Goal: Contribute content: Contribute content

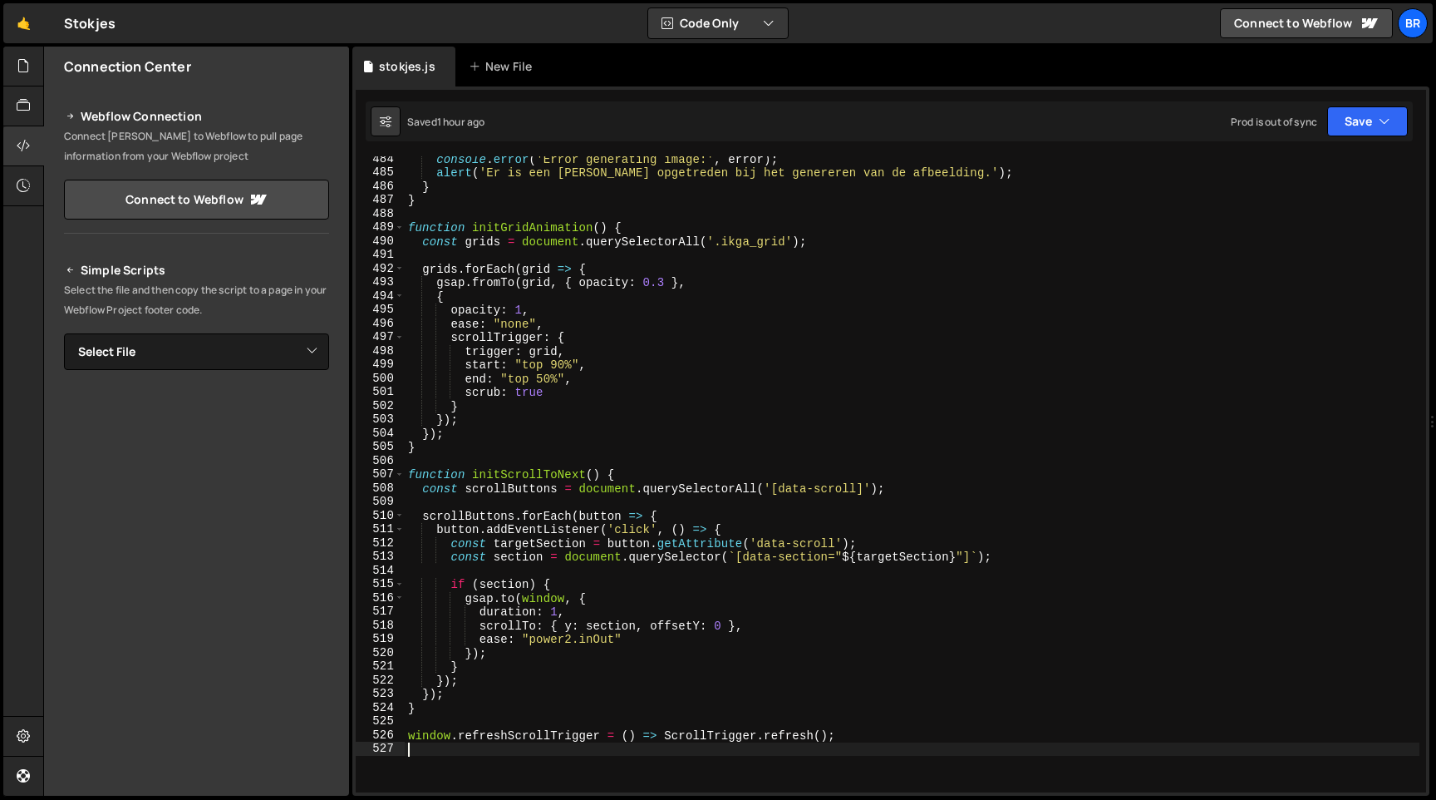
scroll to position [6628, 0]
click at [284, 362] on select "Select File stokjes.js" at bounding box center [196, 351] width 265 height 37
click at [21, 76] on div at bounding box center [23, 67] width 41 height 40
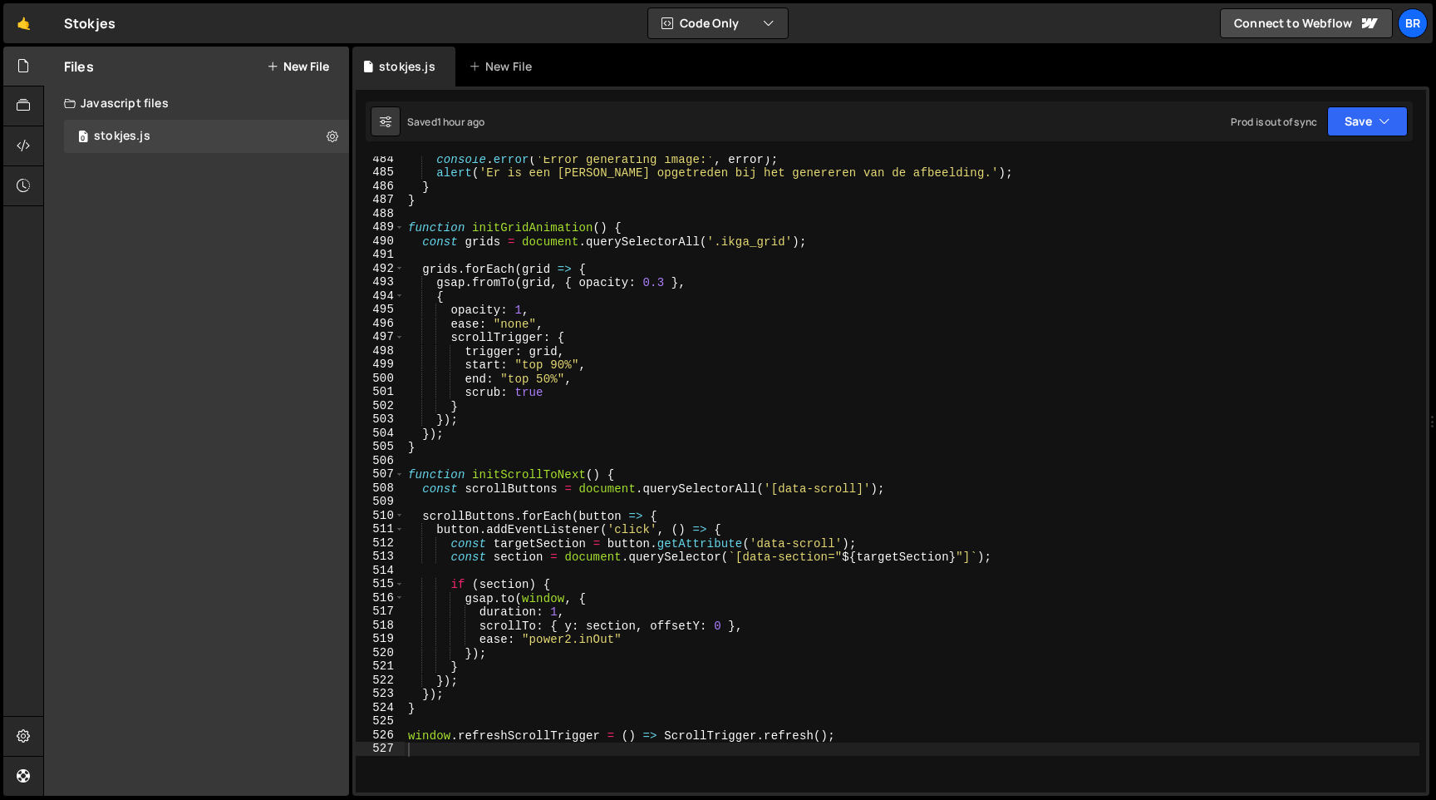
click at [241, 186] on div "Files New File Javascript files 0 stokjes.js 0 CSS files Copy share link Edit F…" at bounding box center [196, 421] width 305 height 749
click at [298, 60] on button "New File" at bounding box center [298, 66] width 62 height 13
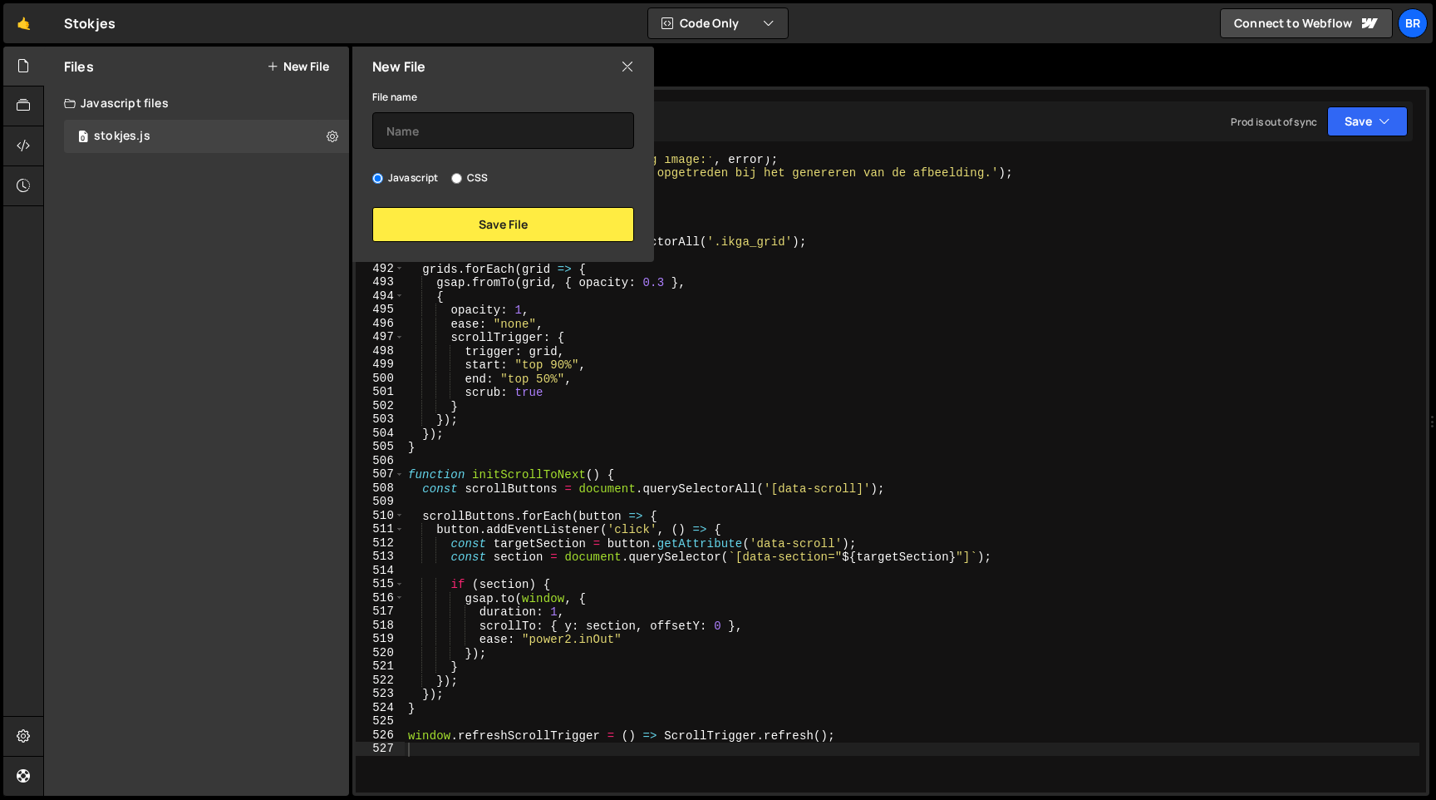
click at [464, 177] on label "CSS" at bounding box center [469, 178] width 37 height 17
click at [462, 177] on input "CSS" at bounding box center [456, 178] width 11 height 11
radio input "true"
click at [455, 135] on input "text" at bounding box center [503, 130] width 262 height 37
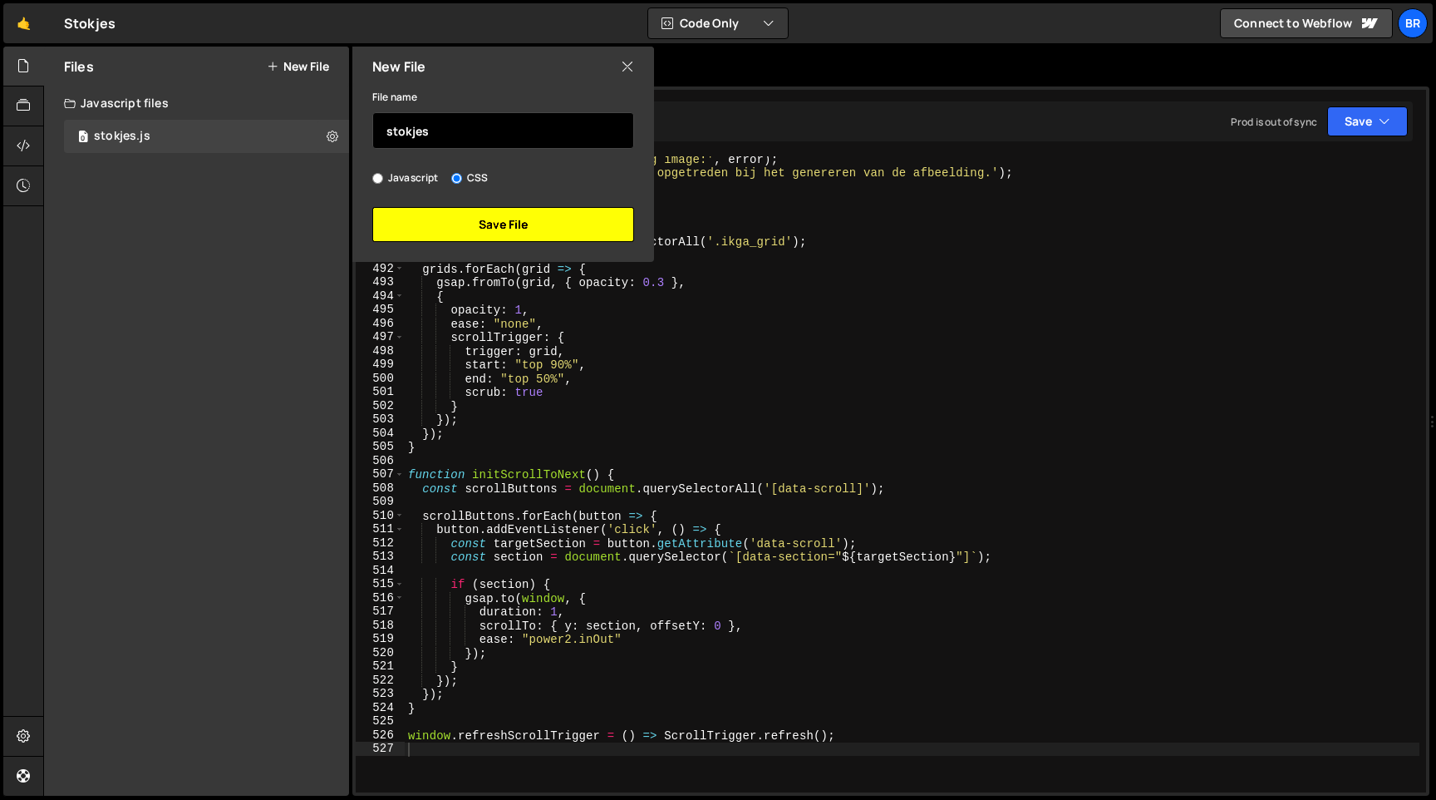
type input "stokjes"
click at [567, 207] on button "Save File" at bounding box center [503, 224] width 262 height 35
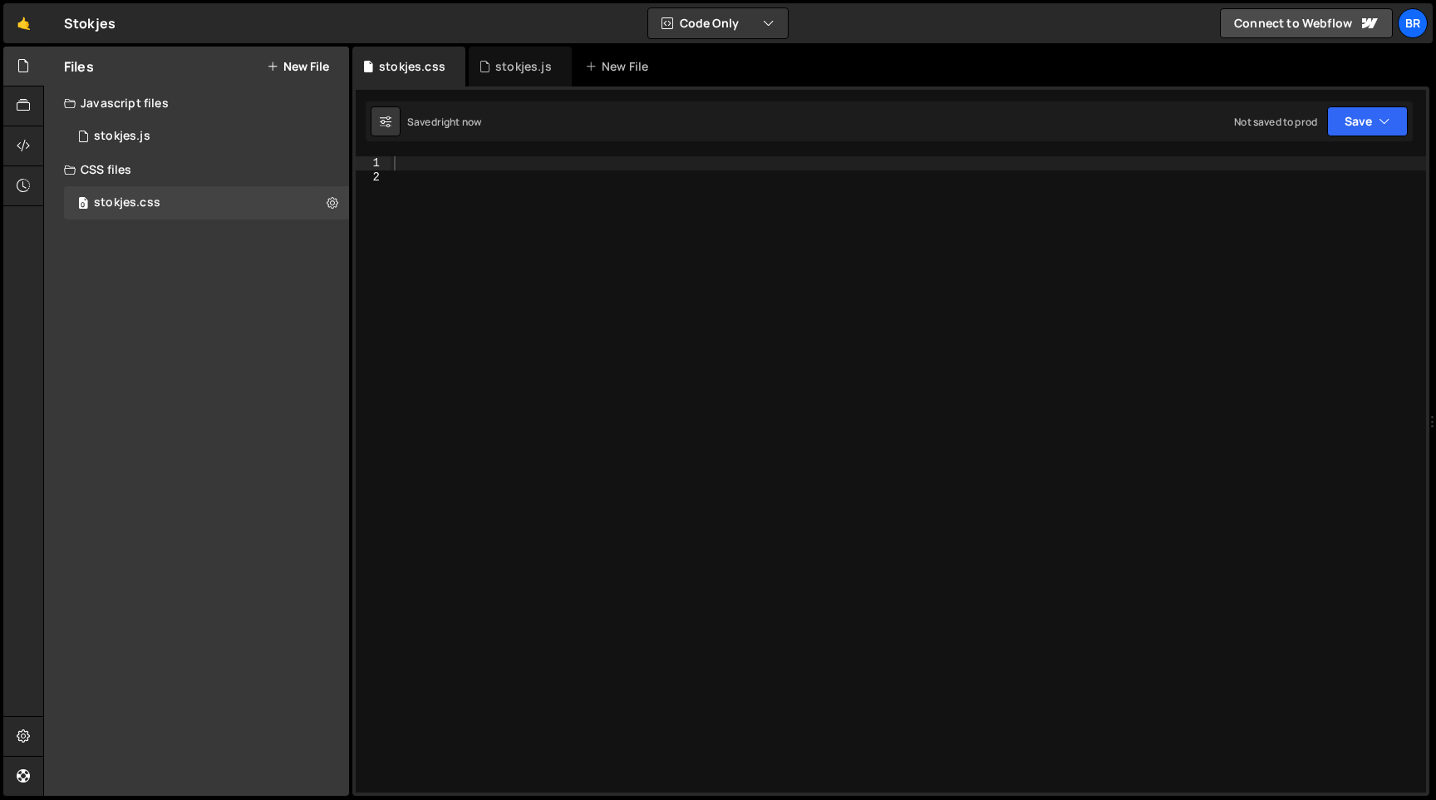
click at [512, 234] on div "Files New File Javascript files 0 stokjes.js 0 CSS files 0 stokjes.css 0 Copy s…" at bounding box center [739, 422] width 1393 height 750
click at [46, 143] on div "0 stokjes.js 0" at bounding box center [196, 136] width 305 height 33
click at [32, 143] on div at bounding box center [23, 146] width 41 height 40
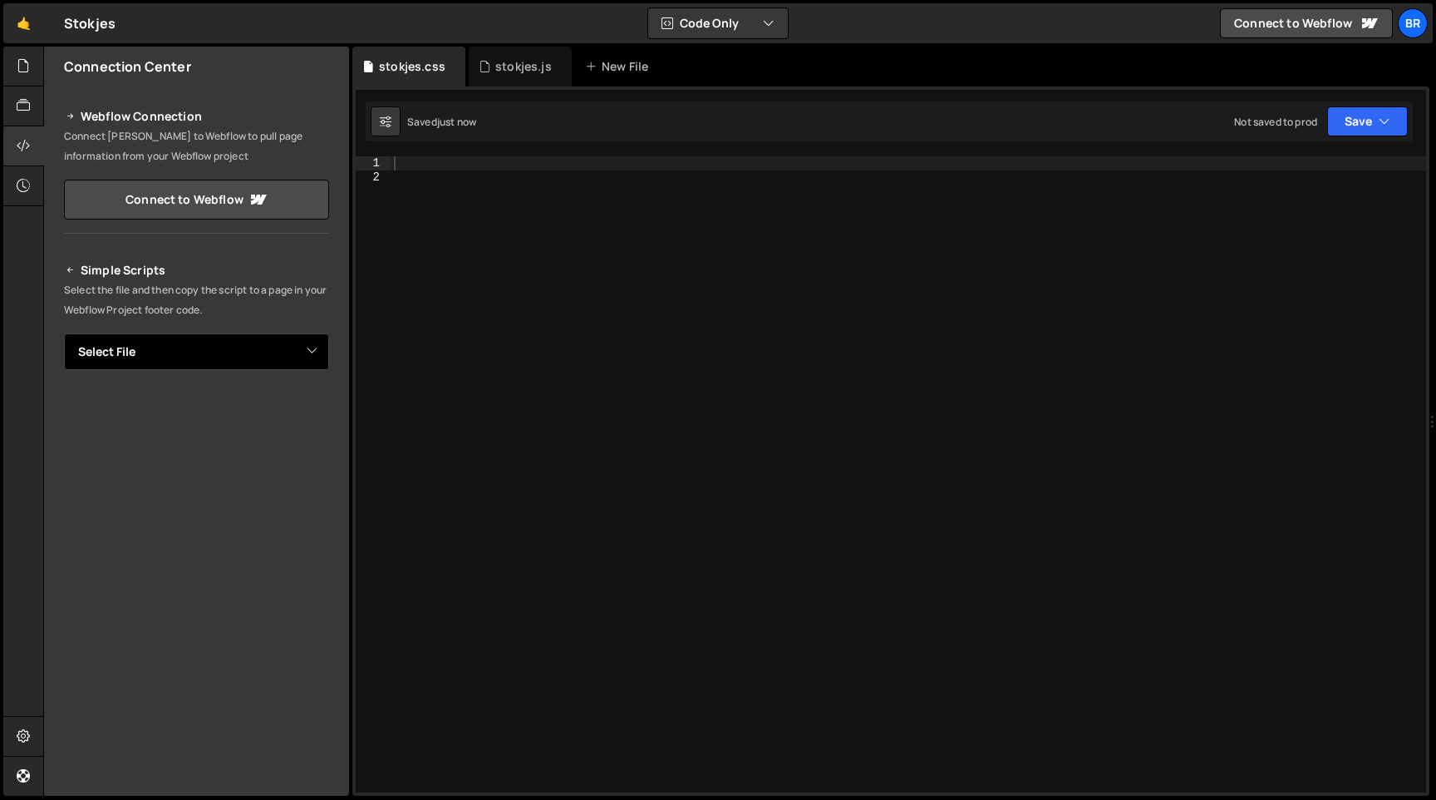
click at [318, 343] on select "Select File stokjes.js stokjes.css" at bounding box center [196, 351] width 265 height 37
select select "45630"
click at [64, 333] on select "Select File stokjes.js stokjes.css" at bounding box center [196, 351] width 265 height 37
click at [263, 406] on button "Copy" at bounding box center [278, 408] width 57 height 35
click at [316, 398] on button "Button group with nested dropdown" at bounding box center [317, 408] width 23 height 35
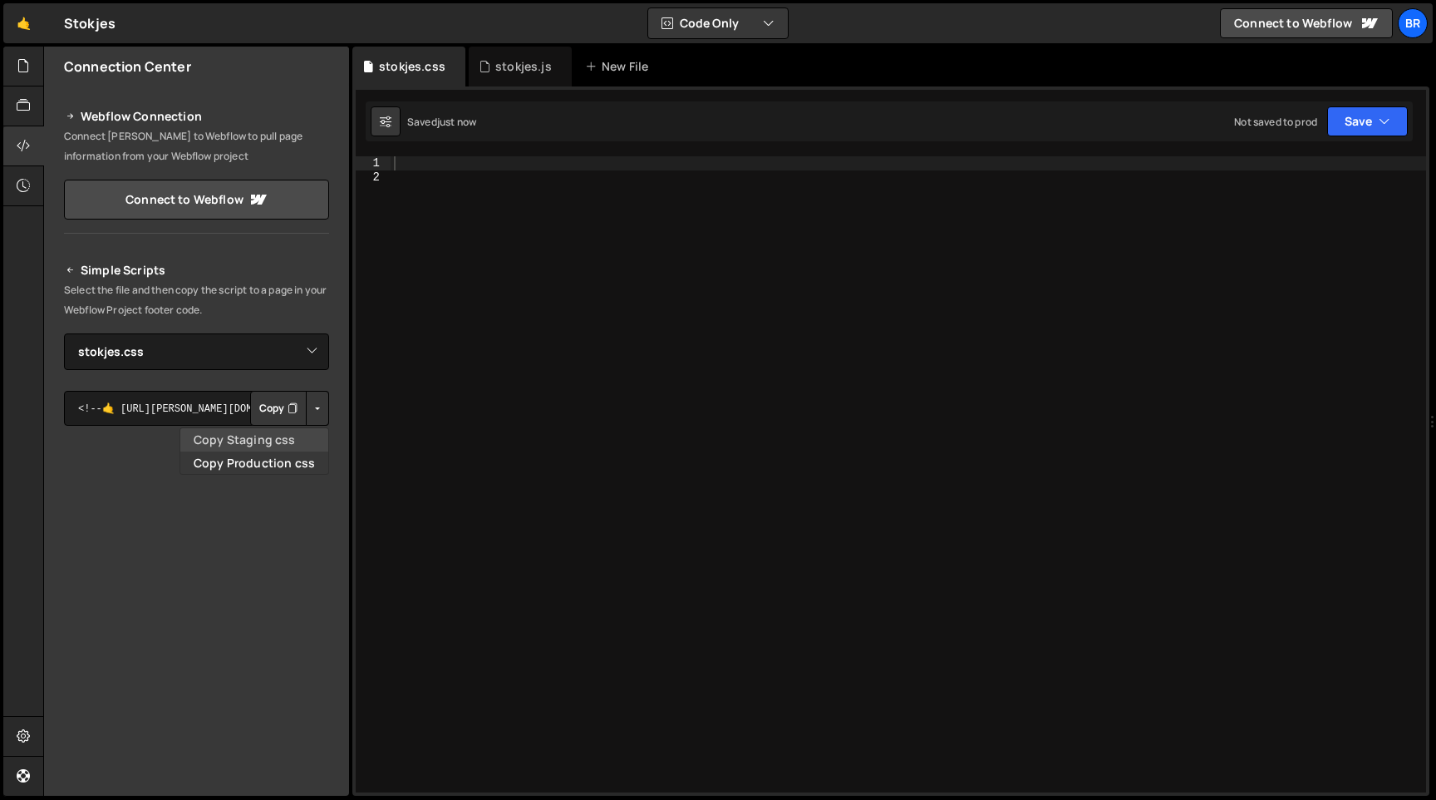
click at [254, 434] on link "Copy Staging css" at bounding box center [254, 439] width 148 height 23
click at [443, 423] on div at bounding box center [909, 487] width 1036 height 663
paste textarea "</style>"
type textarea "</style>"
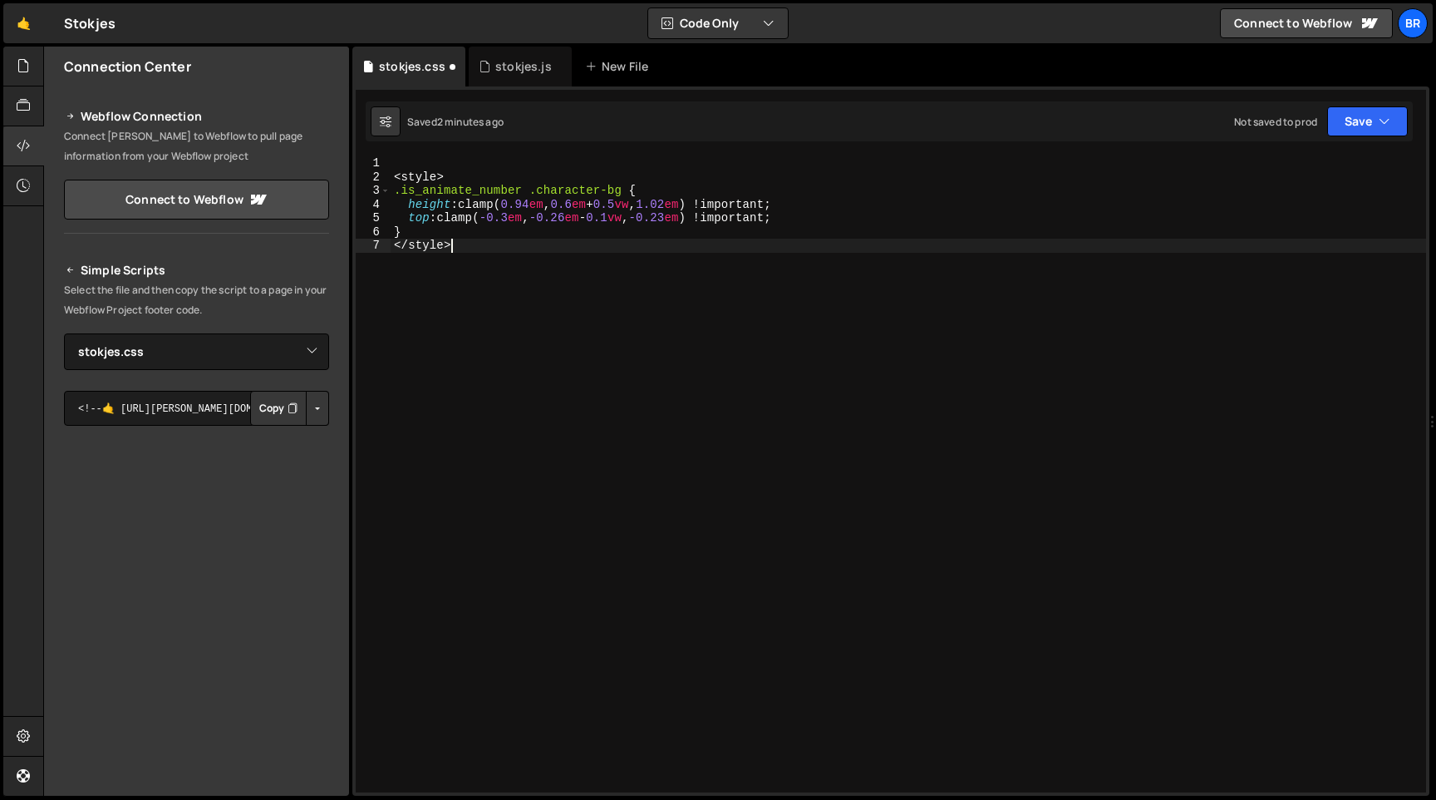
click at [448, 249] on div "< style > .is_animate_number .character-bg { height : clamp( 0.94 em , 0.6 em +…" at bounding box center [909, 487] width 1036 height 663
click at [422, 180] on div "< style > .is_animate_number .character-bg { height : clamp( 0.94 em , 0.6 em +…" at bounding box center [909, 487] width 1036 height 663
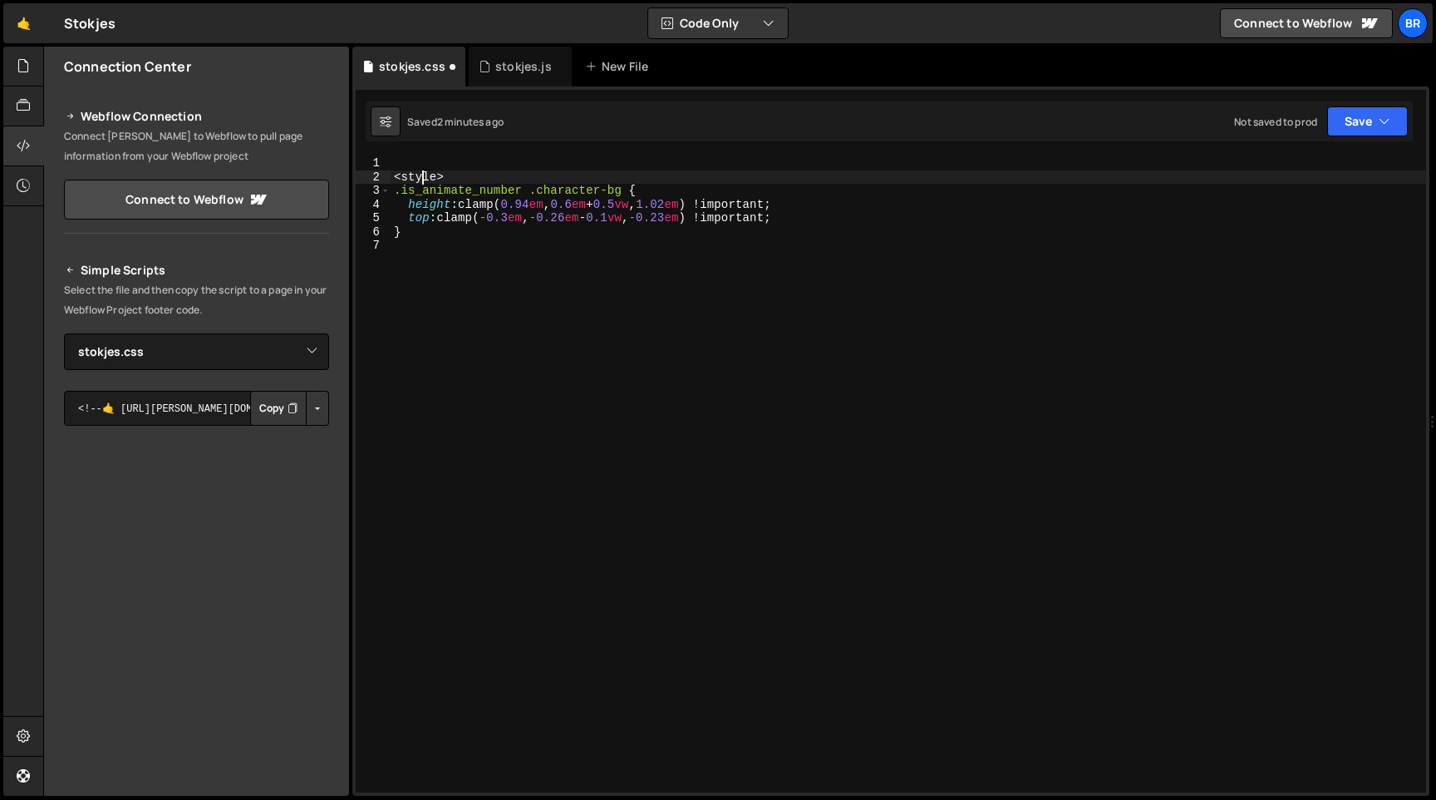
click at [422, 180] on div "< style > .is_animate_number .character-bg { height : clamp( 0.94 em , 0.6 em +…" at bounding box center [909, 487] width 1036 height 663
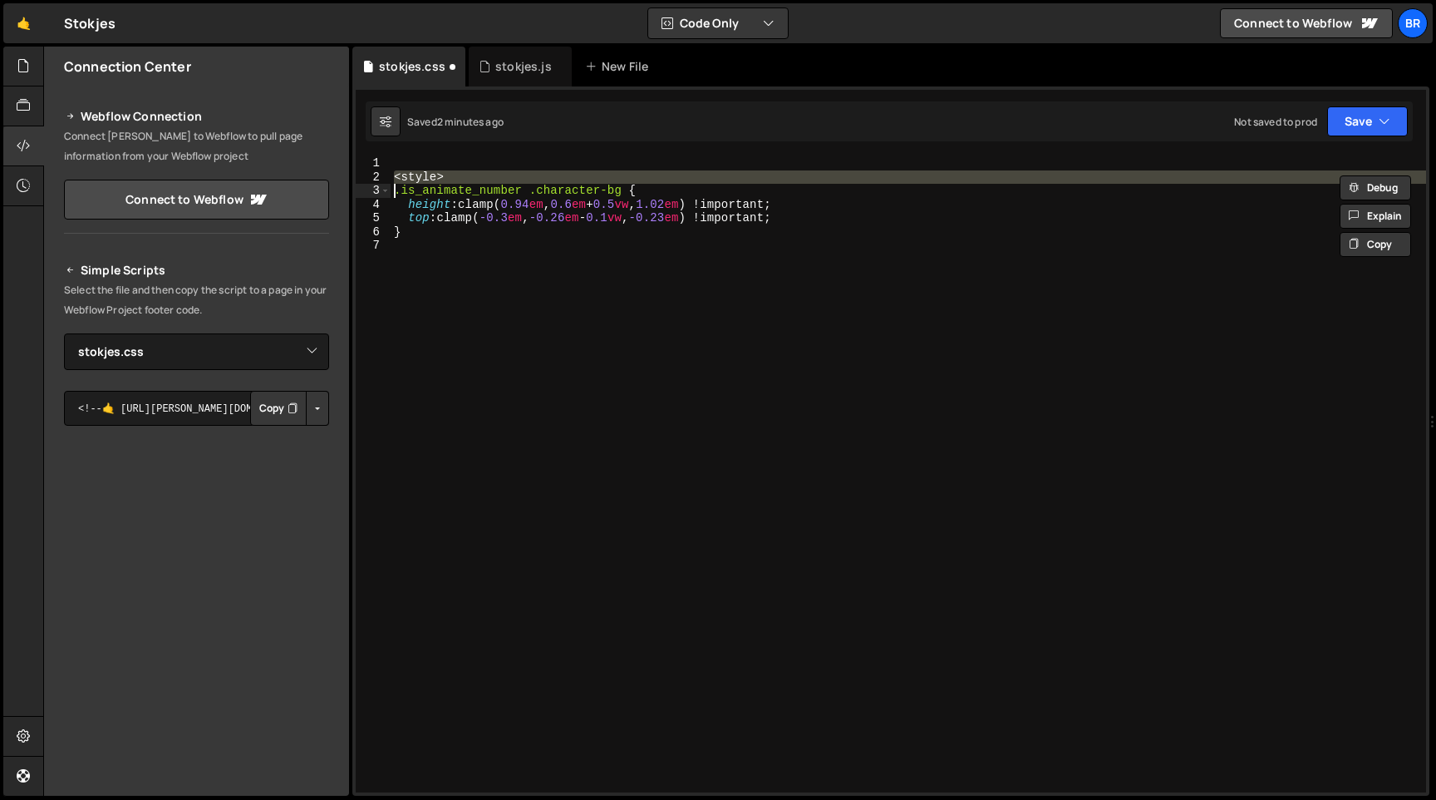
type textarea ".is_animate_number .character-bg {"
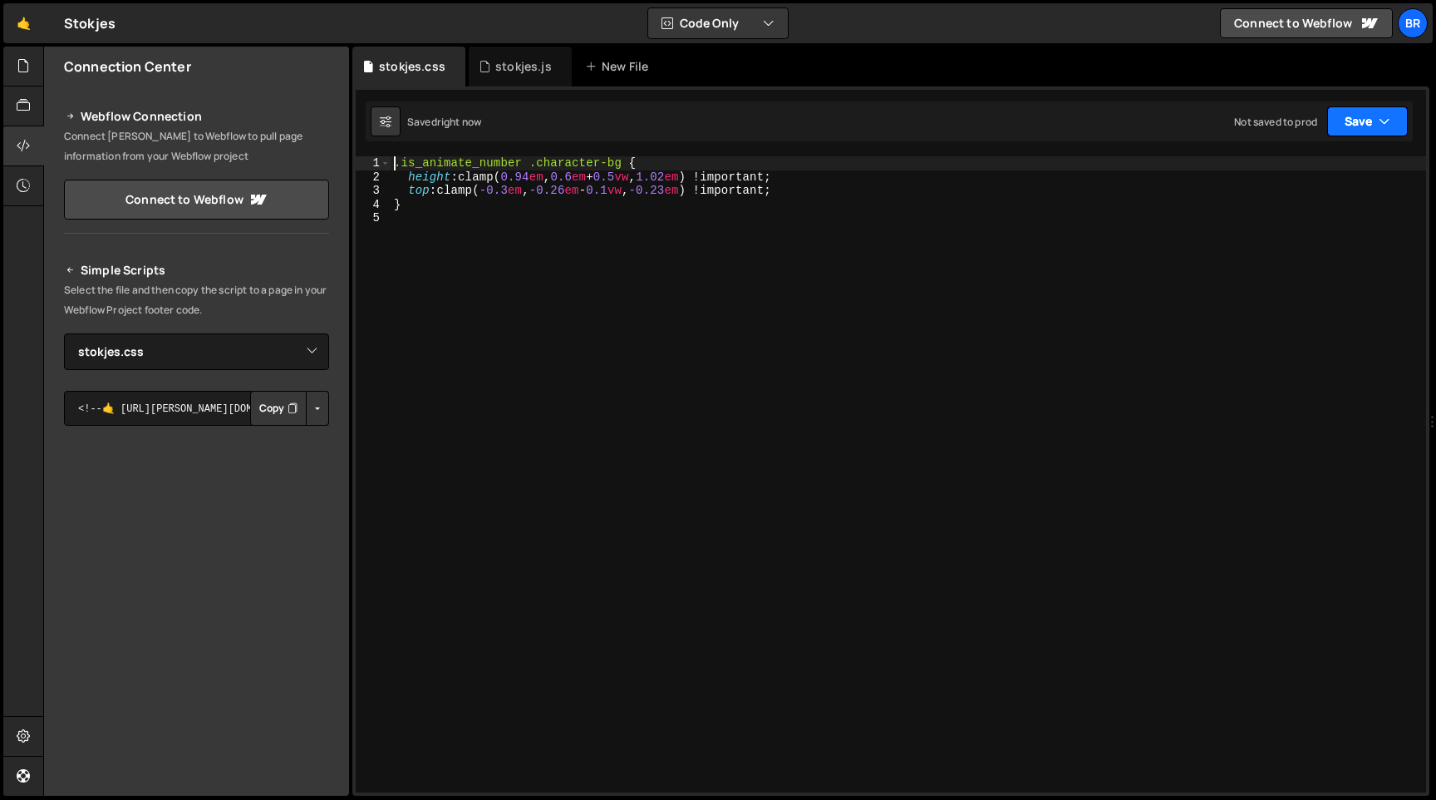
click at [1358, 117] on button "Save" at bounding box center [1367, 121] width 81 height 30
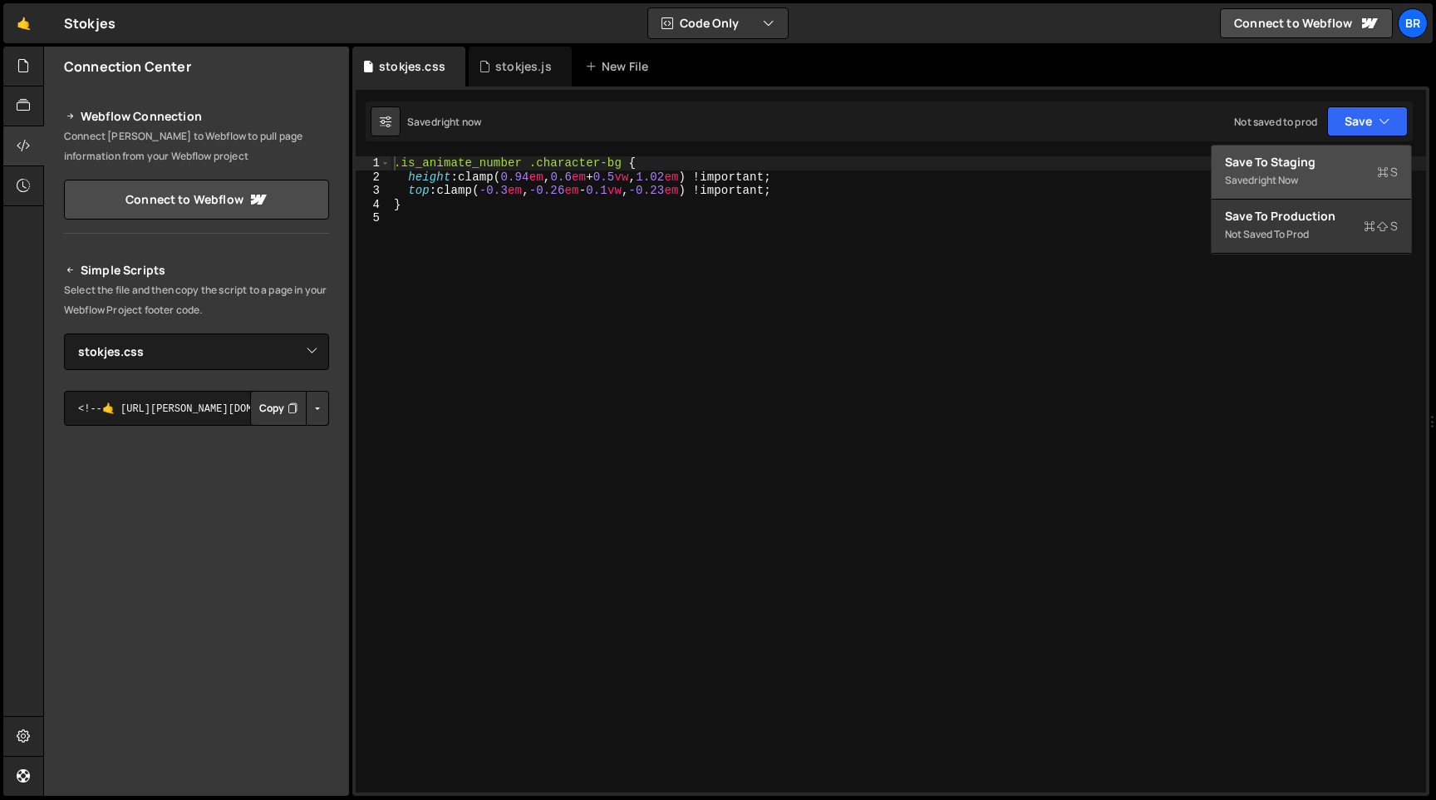
click at [1297, 166] on div "Save to Staging S" at bounding box center [1311, 162] width 173 height 17
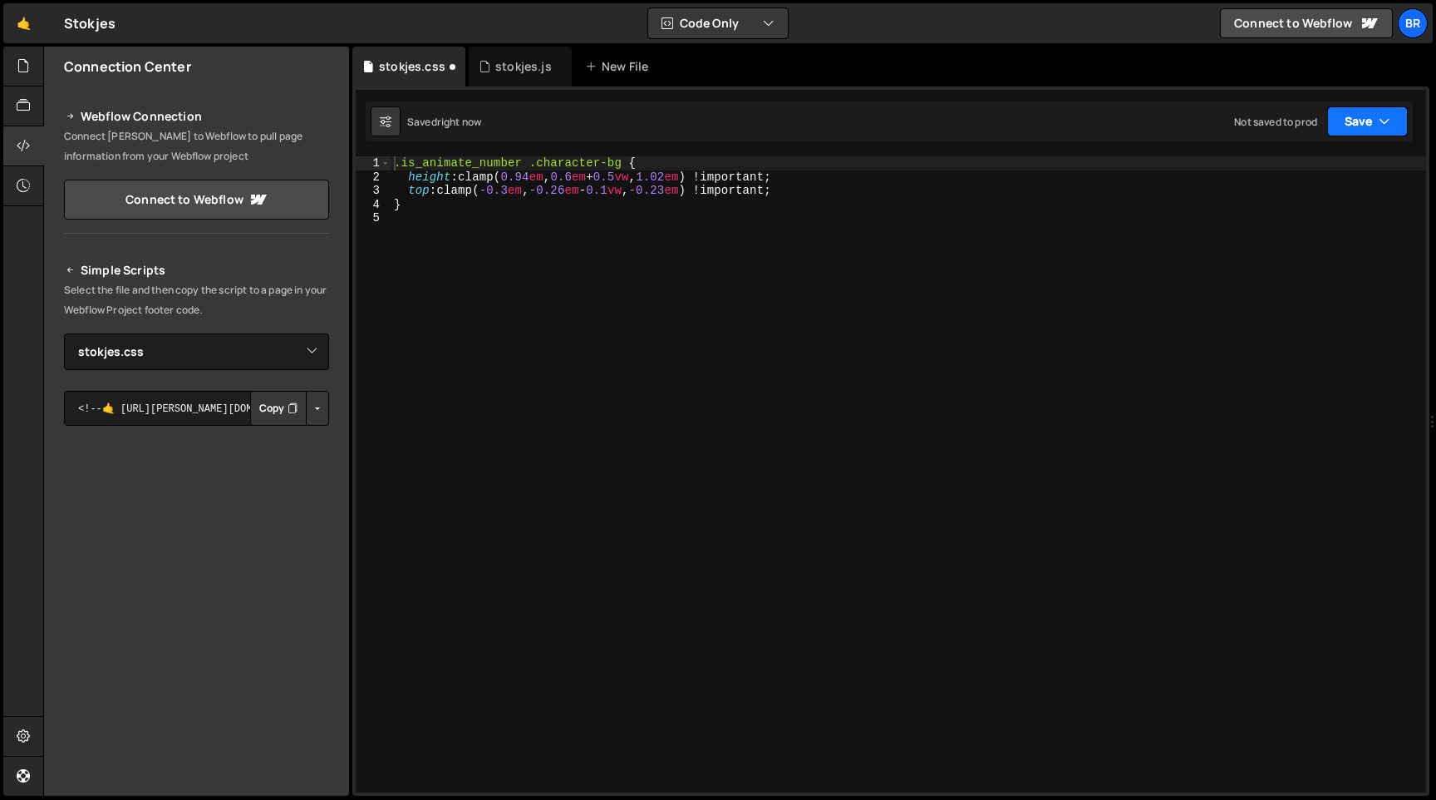
click at [1373, 116] on button "Save" at bounding box center [1367, 121] width 81 height 30
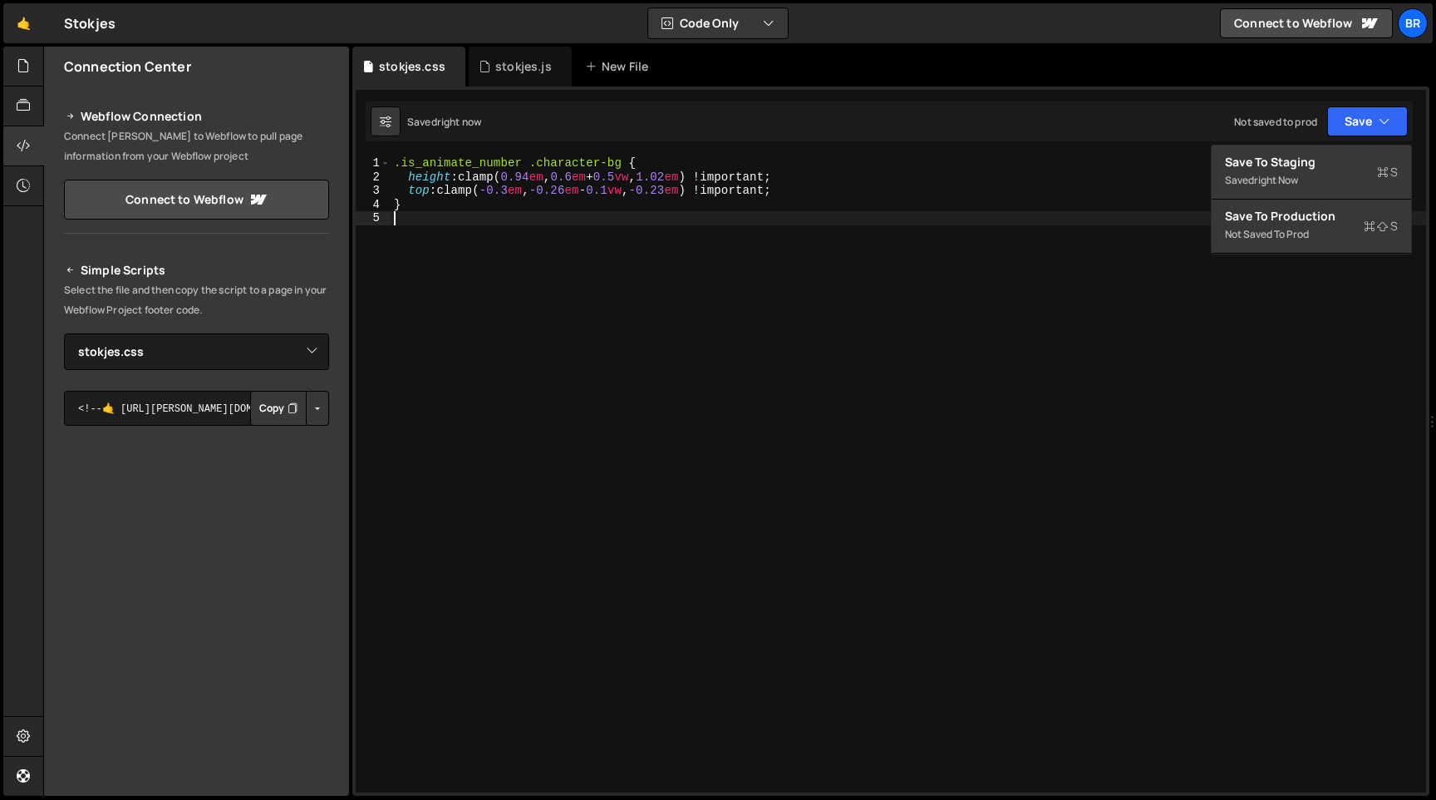
click at [1263, 268] on div ".is_animate_number .character-bg { height : clamp( 0.94 em , 0.6 em + 0.5 vw , …" at bounding box center [909, 487] width 1036 height 663
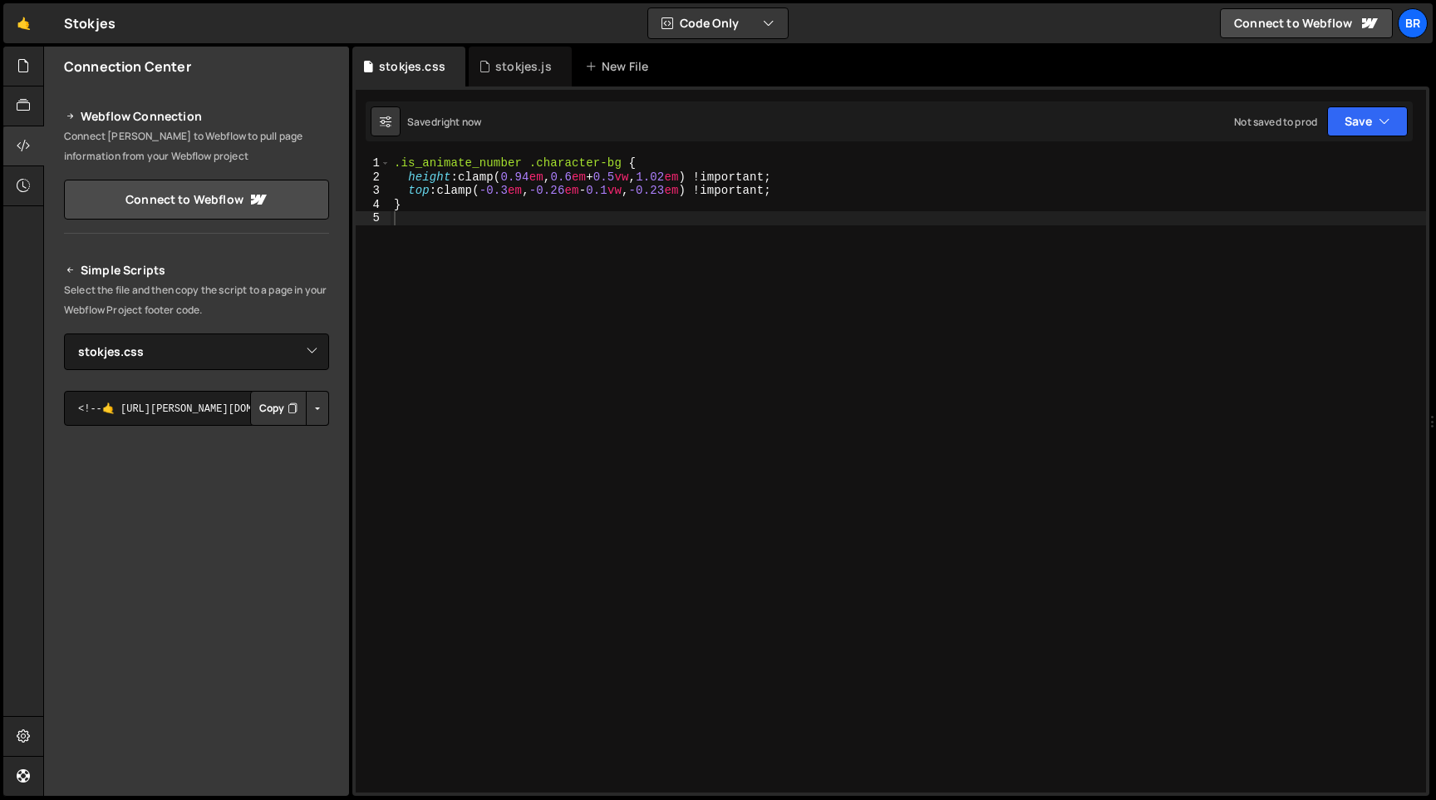
click at [1369, 149] on div "484 485 486 487 488 489 490 491 492 493 494 495 496 497 498 499 500 501 502 503…" at bounding box center [890, 440] width 1077 height 709
click at [1388, 118] on icon "button" at bounding box center [1385, 121] width 12 height 17
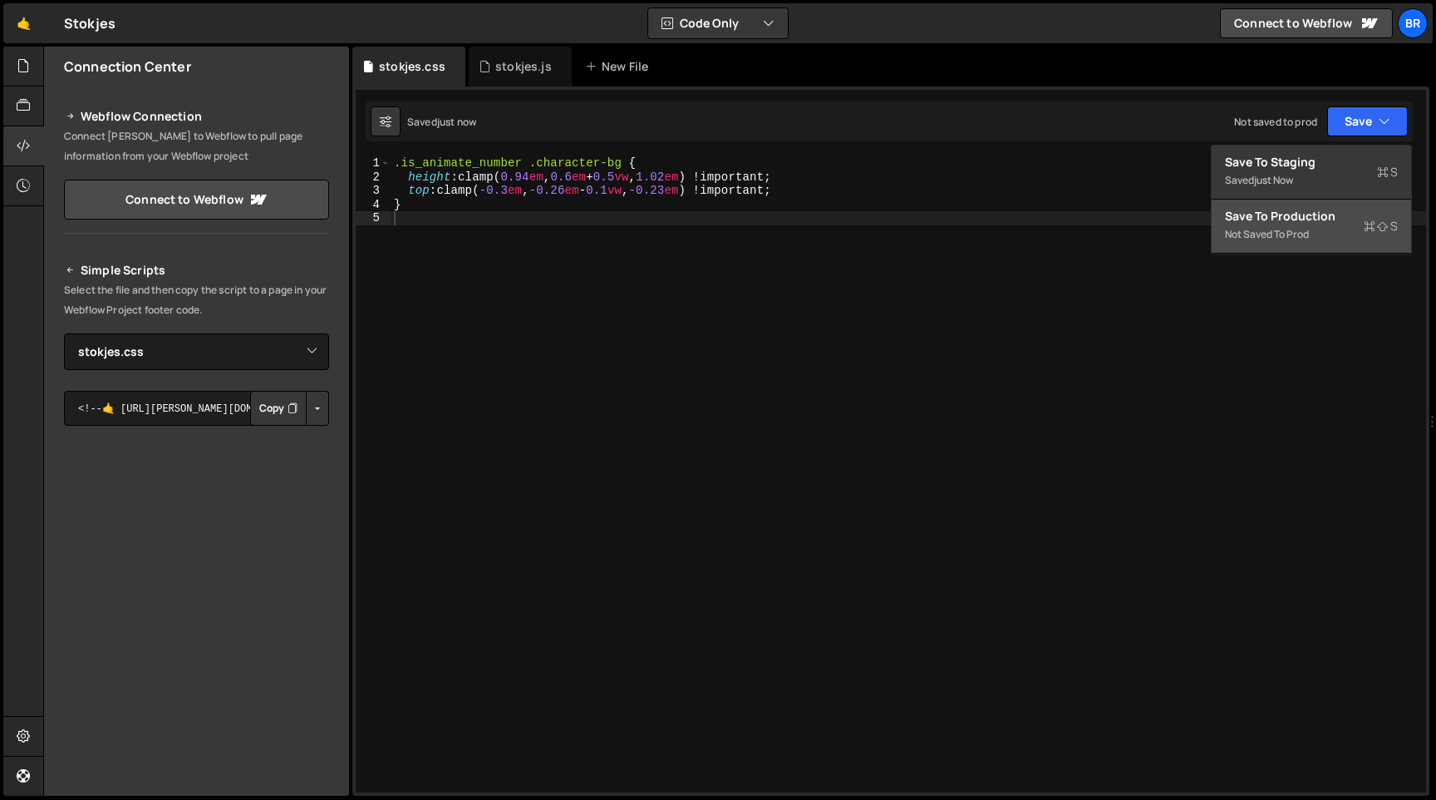
click at [1281, 243] on div "Not saved to prod" at bounding box center [1311, 234] width 173 height 20
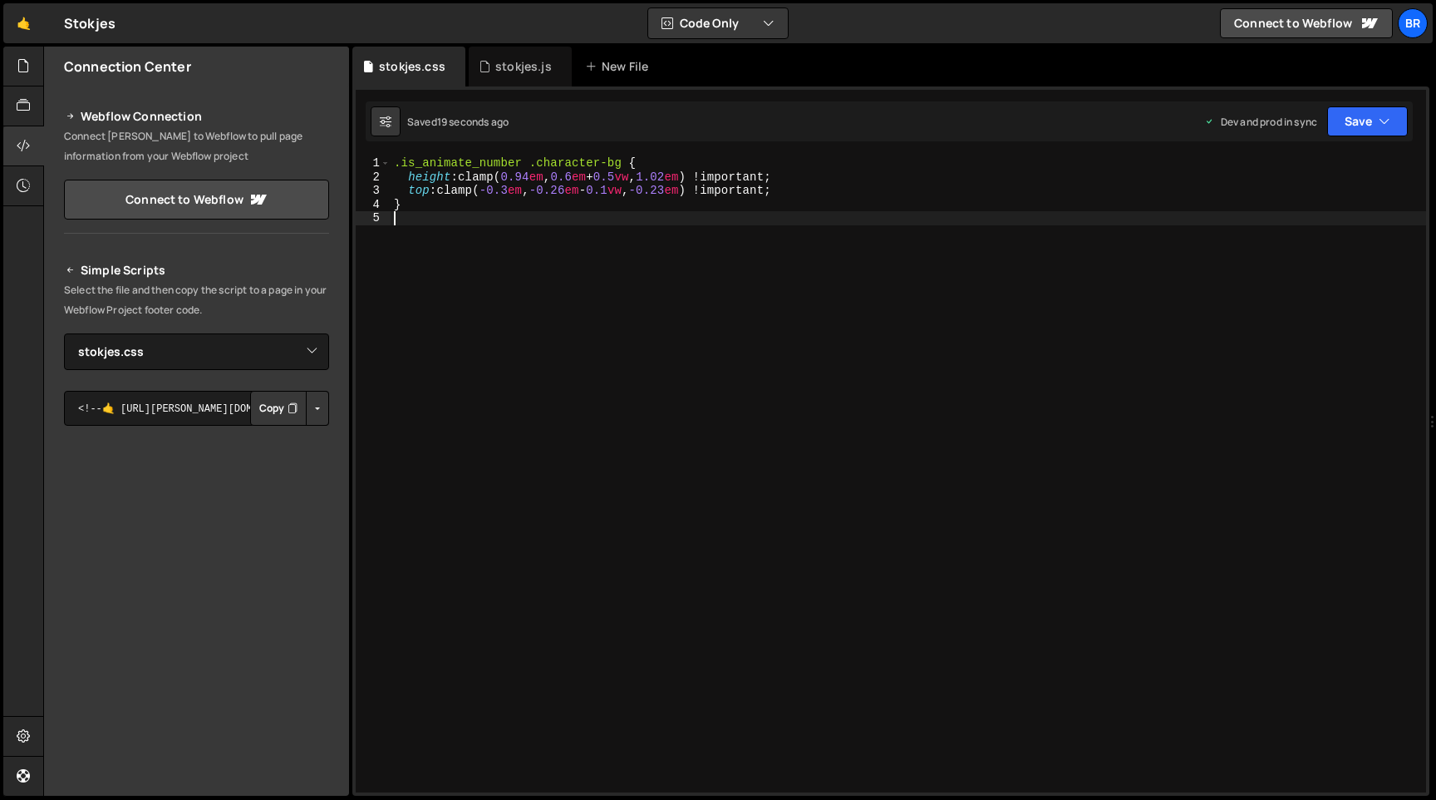
click at [568, 241] on div ".is_animate_number .character-bg { height : clamp( 0.94 em , 0.6 em + 0.5 vw , …" at bounding box center [909, 487] width 1036 height 663
click at [789, 371] on div ".is_animate_number .character-bg { height : clamp( 0.94 em , 0.6 em + 0.5 vw , …" at bounding box center [909, 487] width 1036 height 663
type textarea "}"
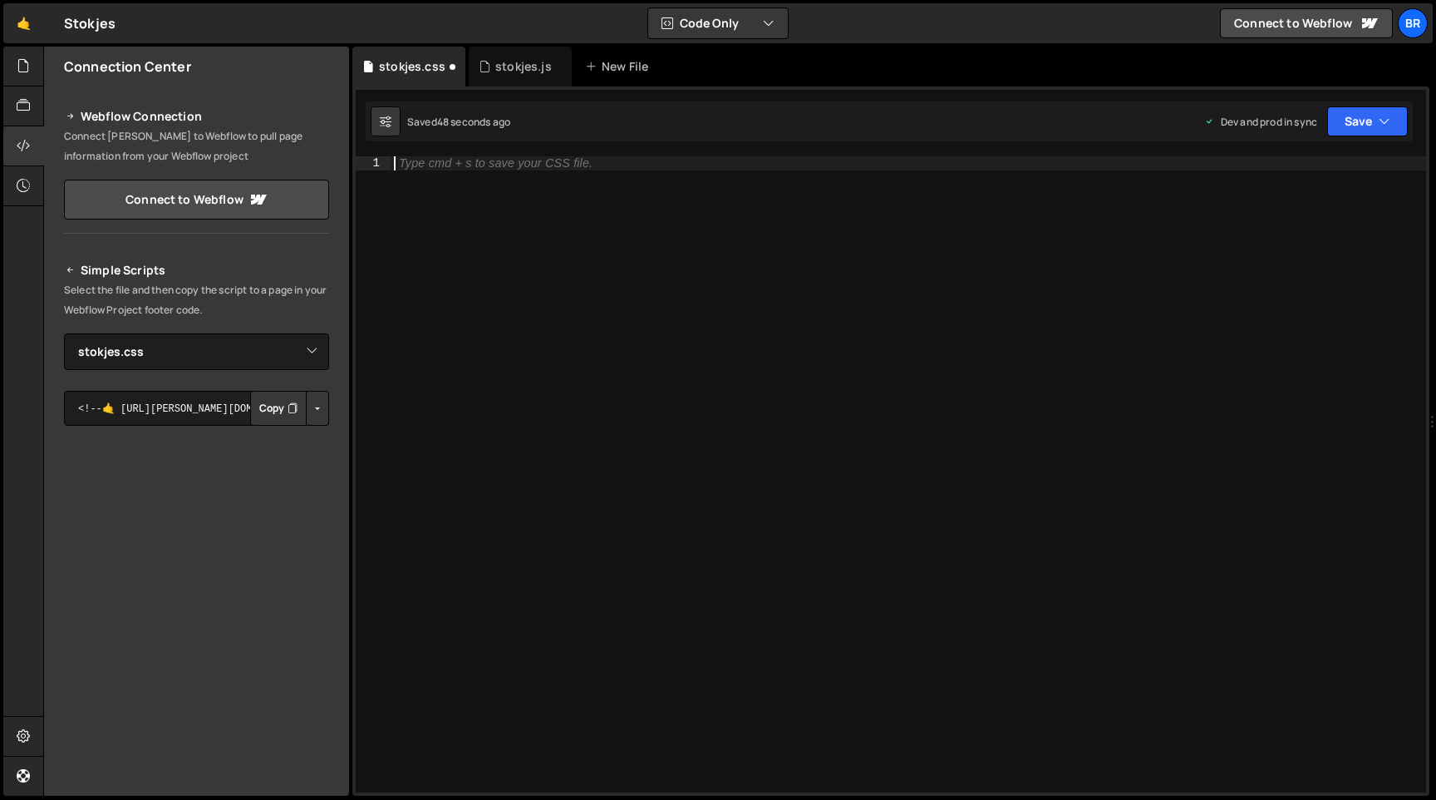
click at [1381, 139] on div "Saved 48 seconds ago Dev and prod in sync Upgrade to Edit Save Save to Staging …" at bounding box center [889, 121] width 1047 height 40
click at [1381, 133] on button "Save" at bounding box center [1367, 121] width 81 height 30
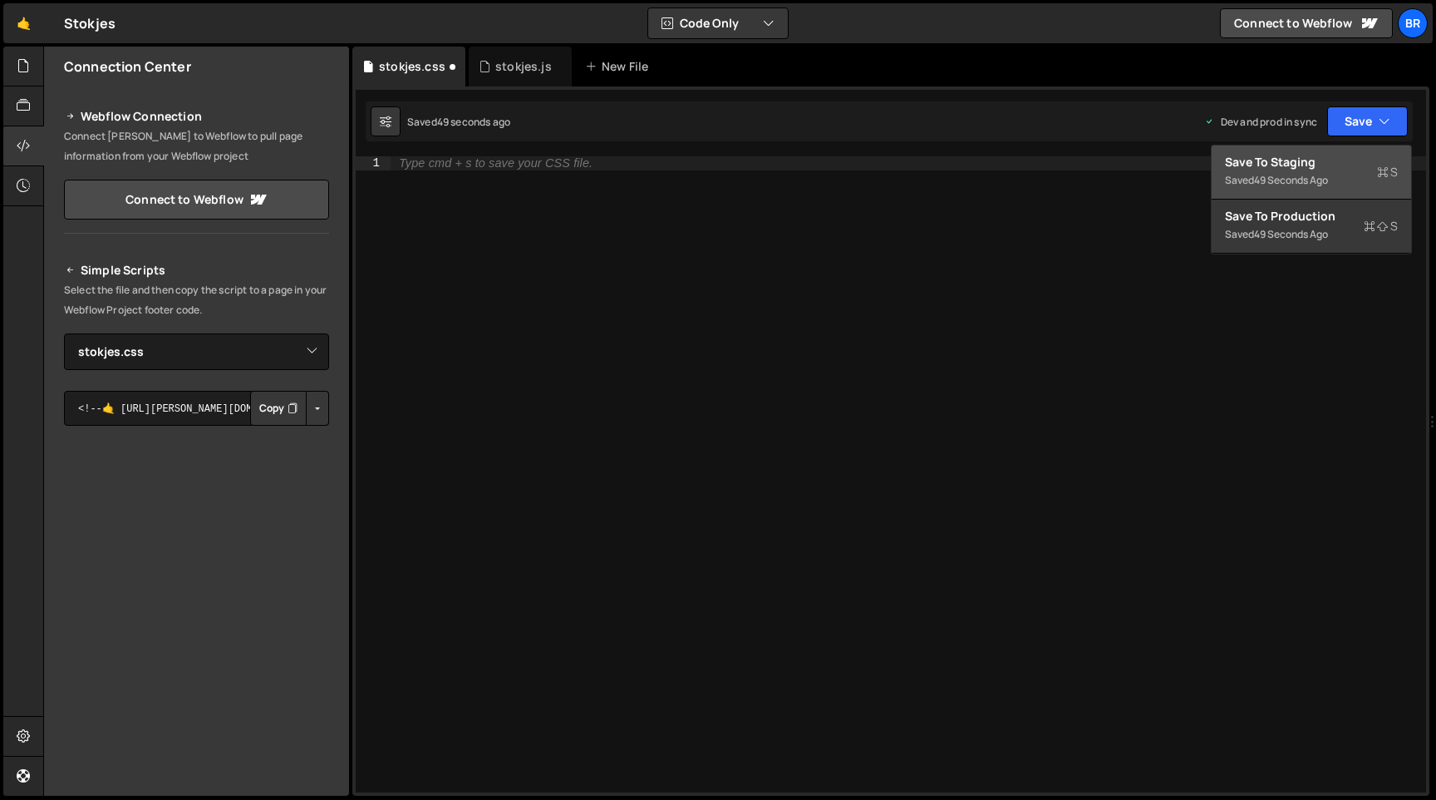
click at [1331, 164] on div "Save to Staging S" at bounding box center [1311, 162] width 173 height 17
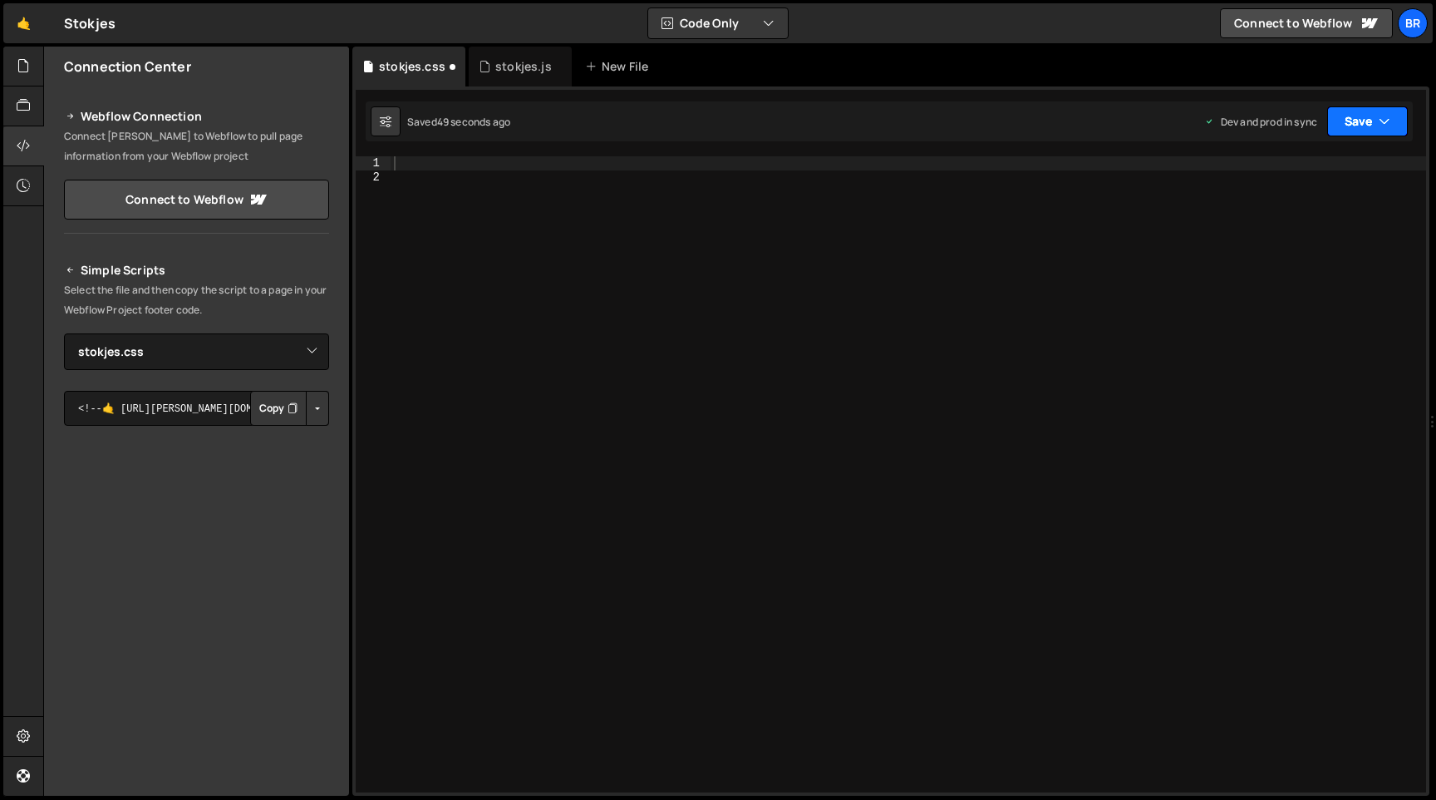
click at [1363, 130] on button "Save" at bounding box center [1367, 121] width 81 height 30
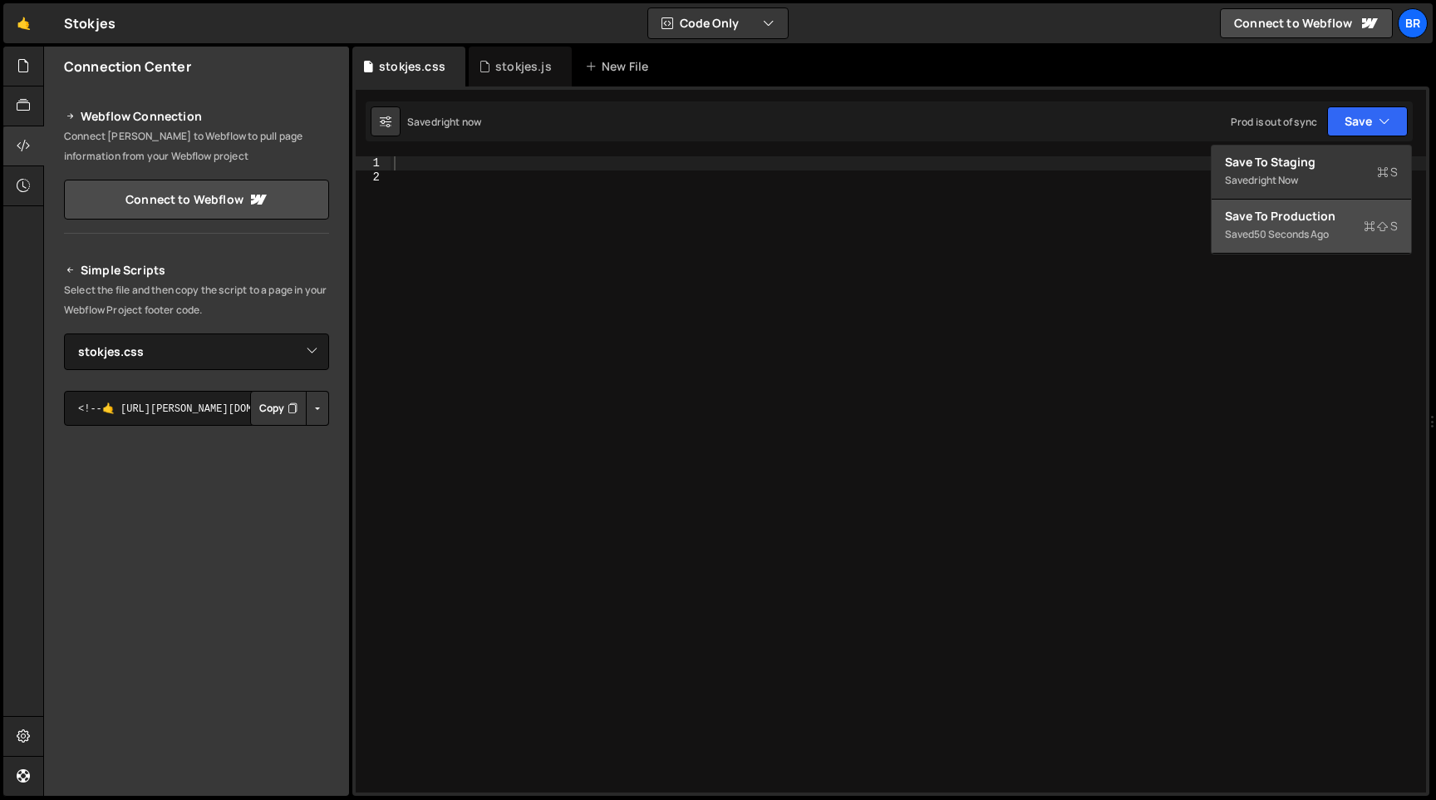
click at [1322, 202] on button "Save to Production S Saved 50 seconds ago" at bounding box center [1311, 226] width 199 height 54
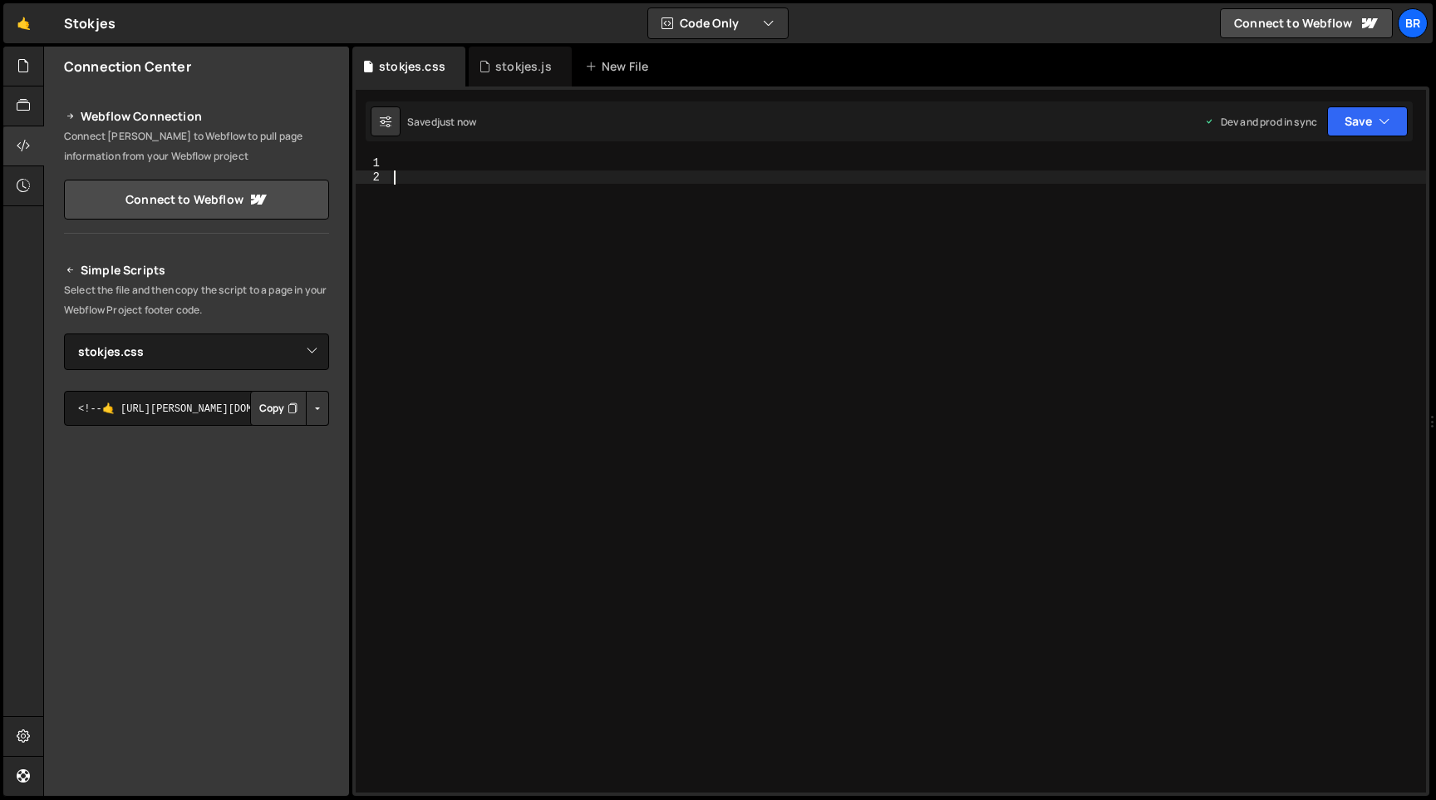
click at [623, 268] on div at bounding box center [909, 487] width 1036 height 663
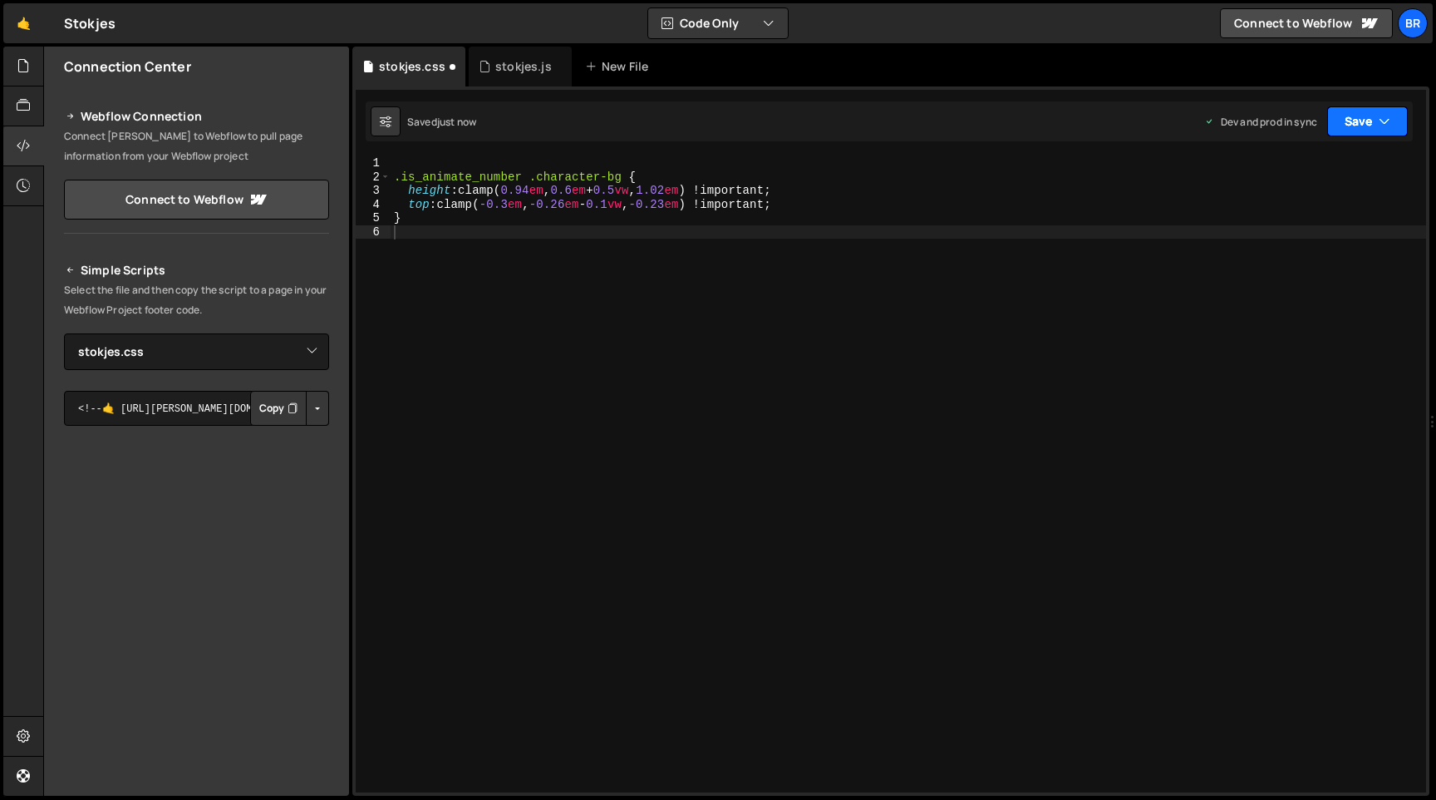
click at [1369, 130] on button "Save" at bounding box center [1367, 121] width 81 height 30
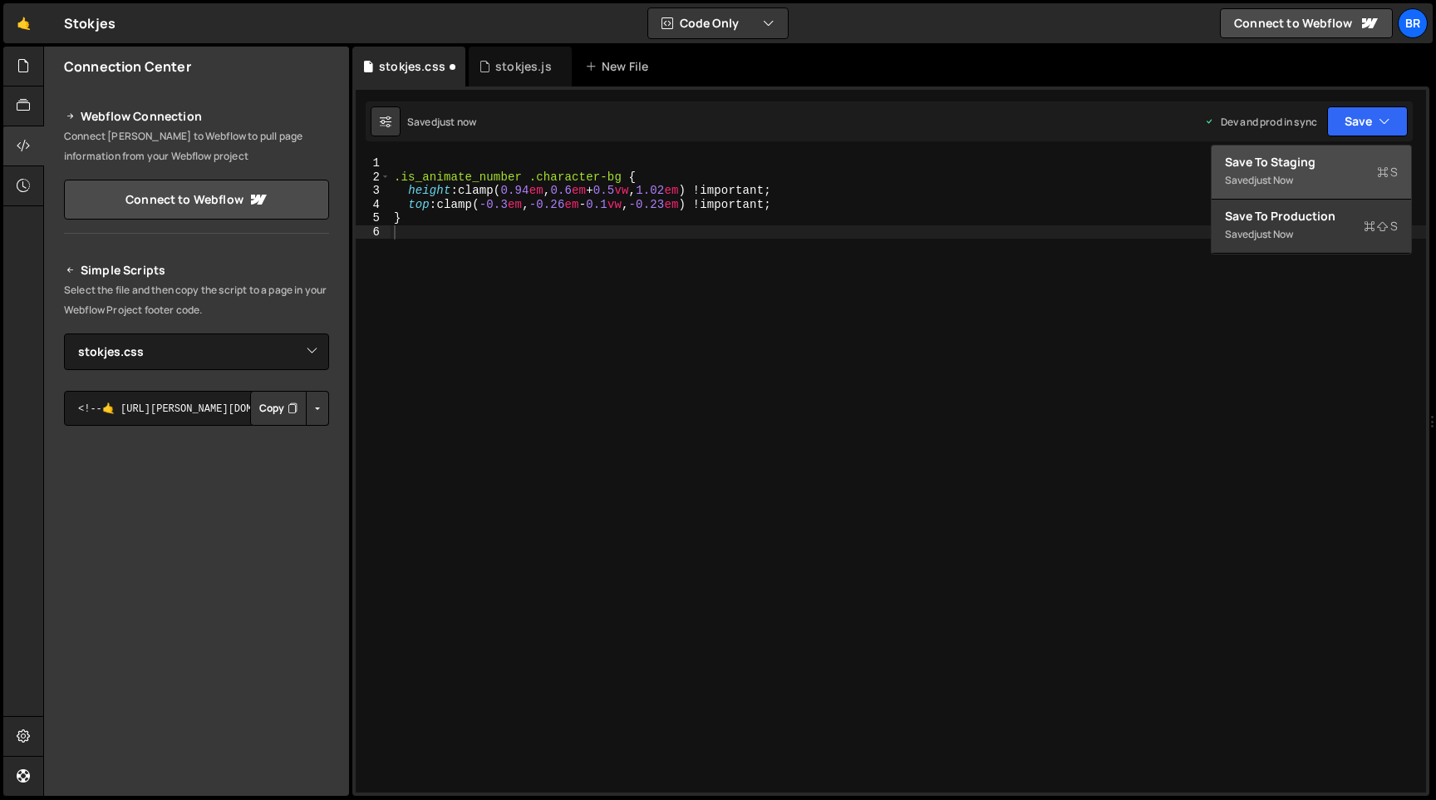
click at [1277, 166] on div "Save to Staging S" at bounding box center [1311, 162] width 173 height 17
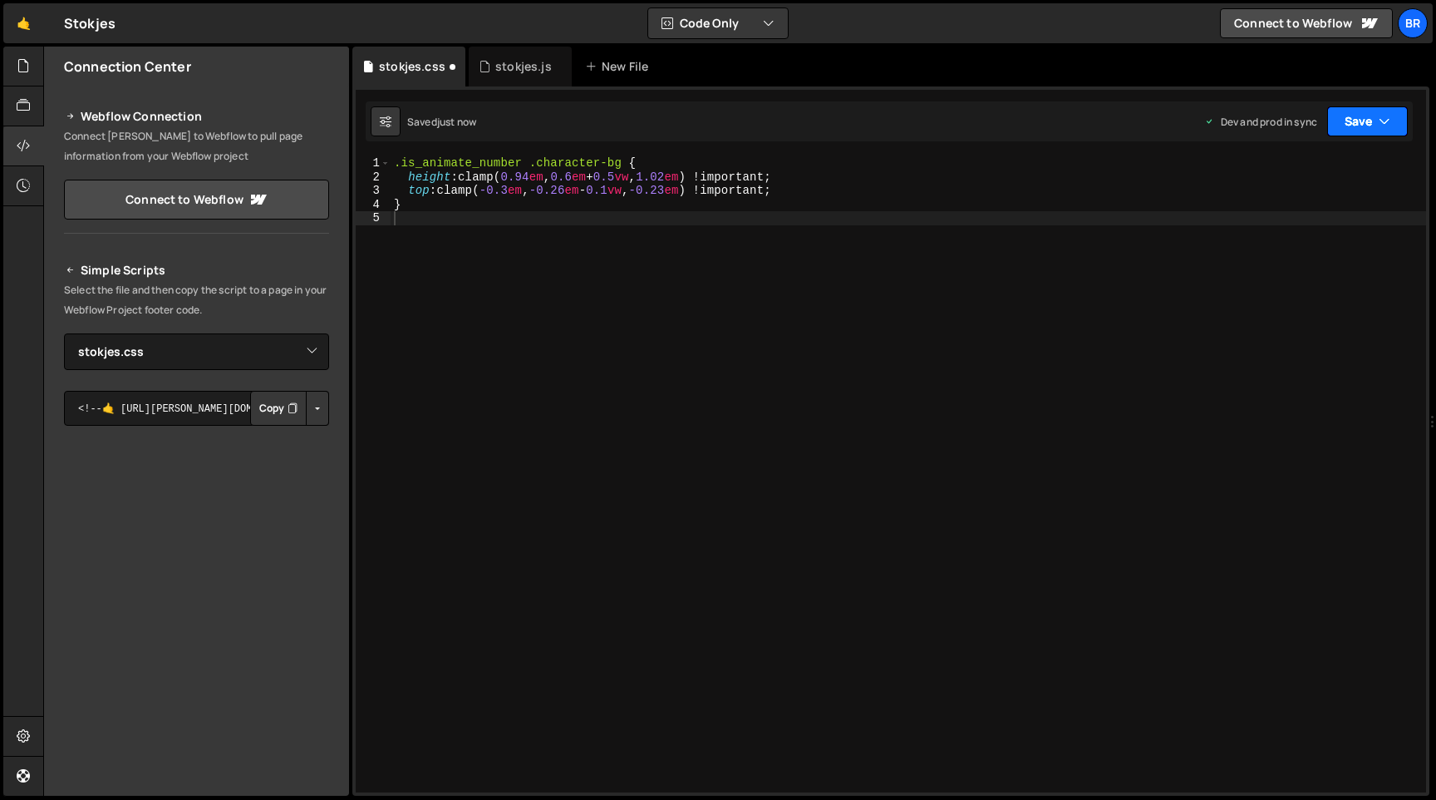
click at [1359, 130] on button "Save" at bounding box center [1367, 121] width 81 height 30
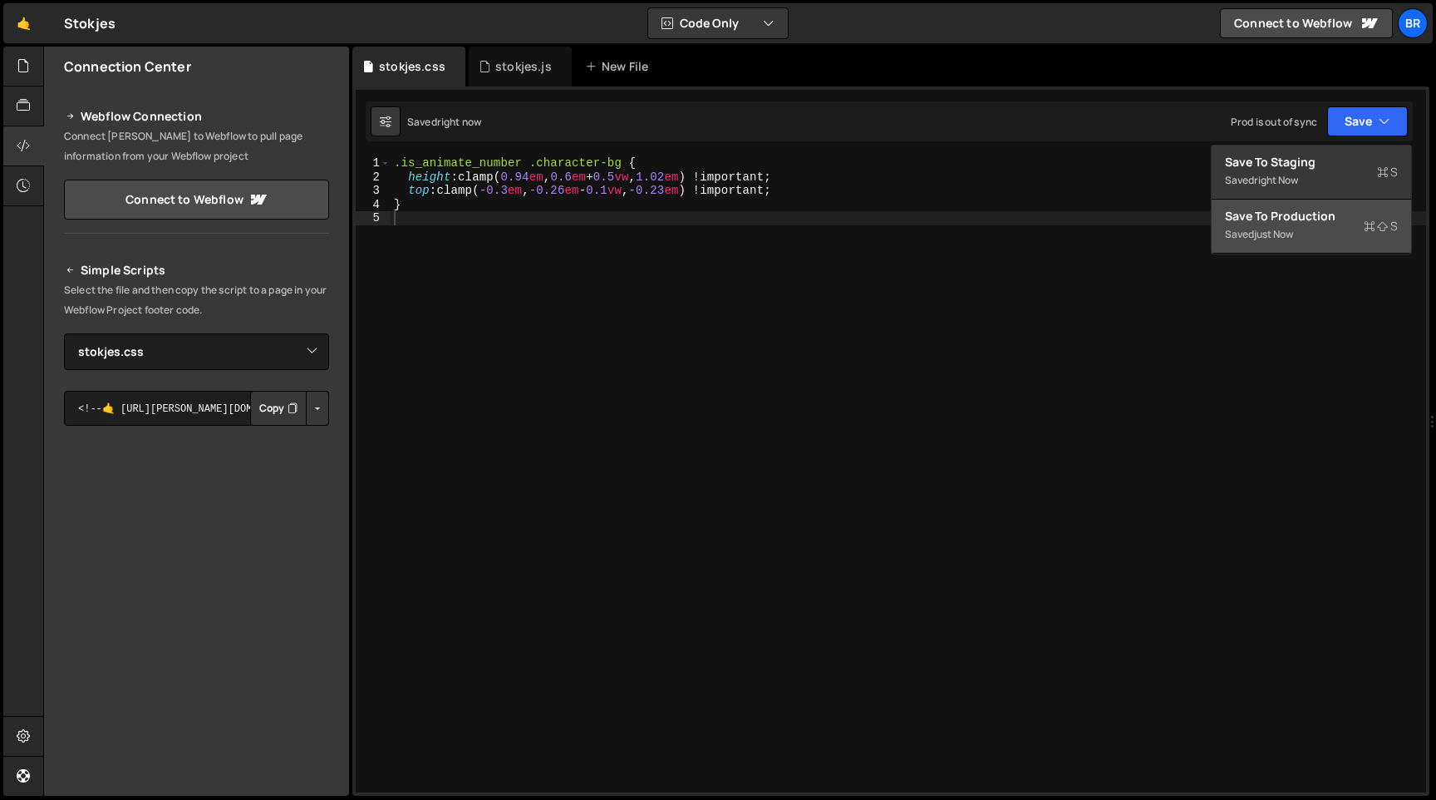
click at [1310, 230] on div "Saved just now" at bounding box center [1311, 234] width 173 height 20
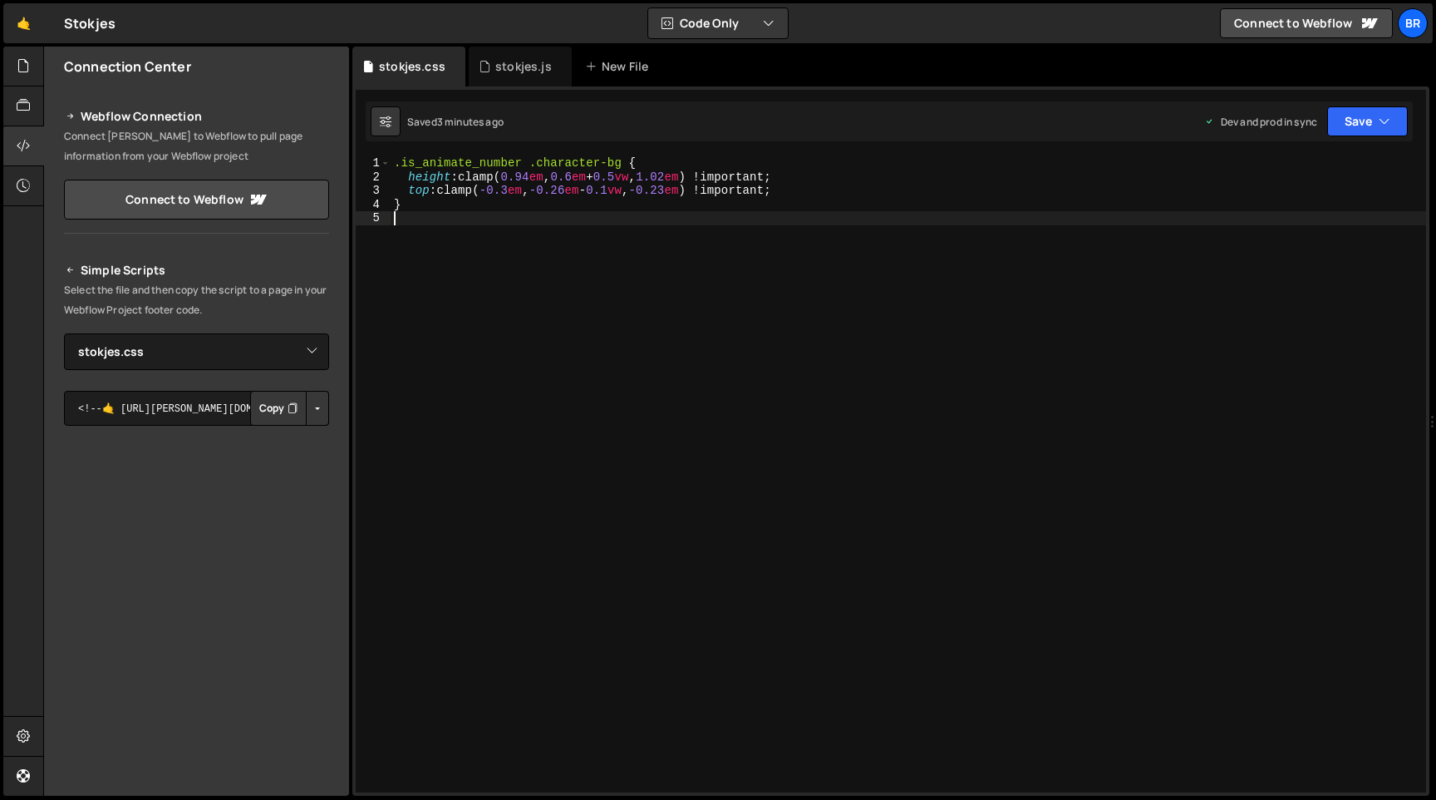
click at [695, 352] on div ".is_animate_number .character-bg { height : clamp( 0.94 em , 0.6 em + 0.5 vw , …" at bounding box center [909, 487] width 1036 height 663
type textarea "}"
